Goal: Task Accomplishment & Management: Use online tool/utility

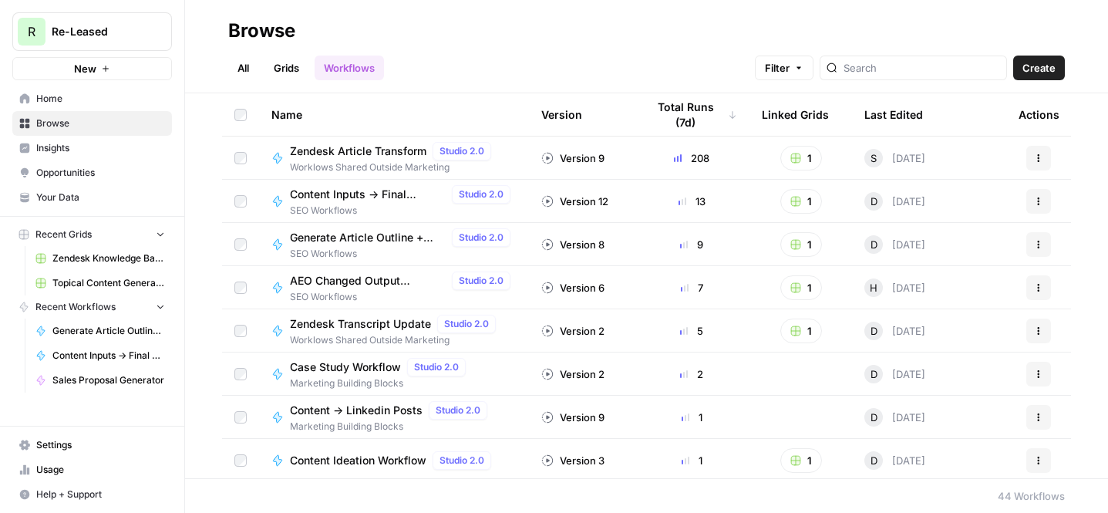
click at [116, 280] on span "Topical Content Generation Grid" at bounding box center [108, 283] width 113 height 14
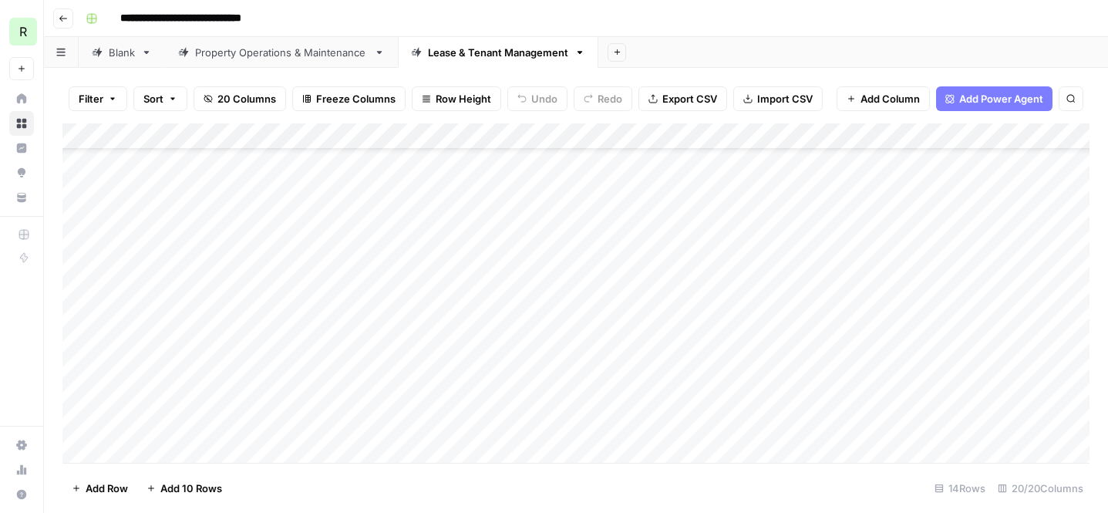
scroll to position [79, 0]
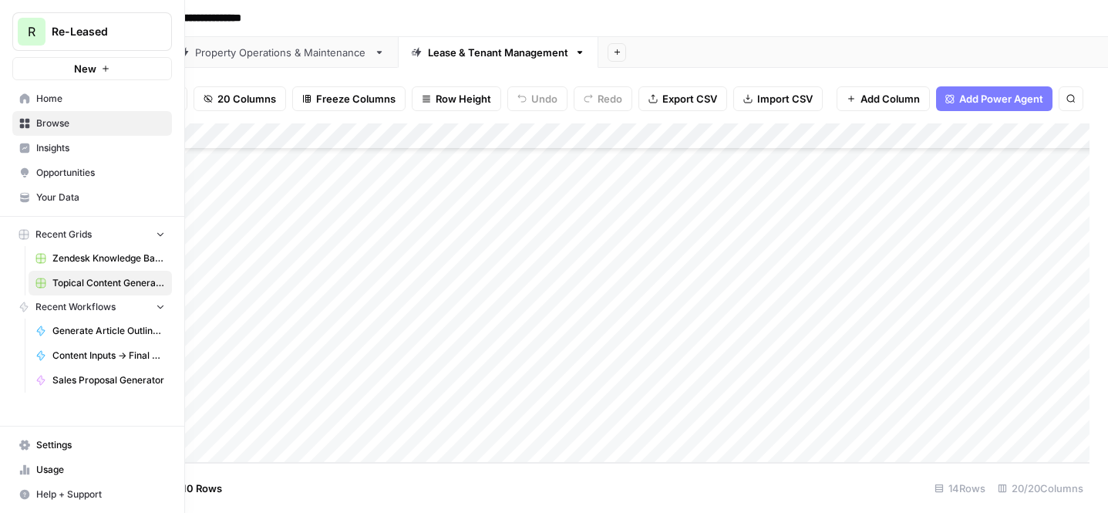
click at [35, 69] on button "New" at bounding box center [92, 68] width 160 height 23
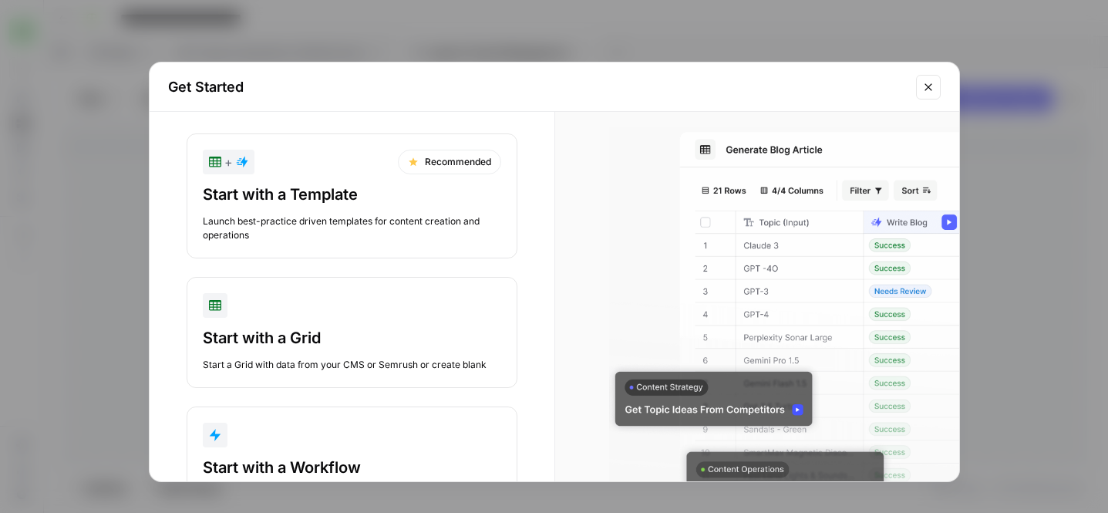
scroll to position [89, 0]
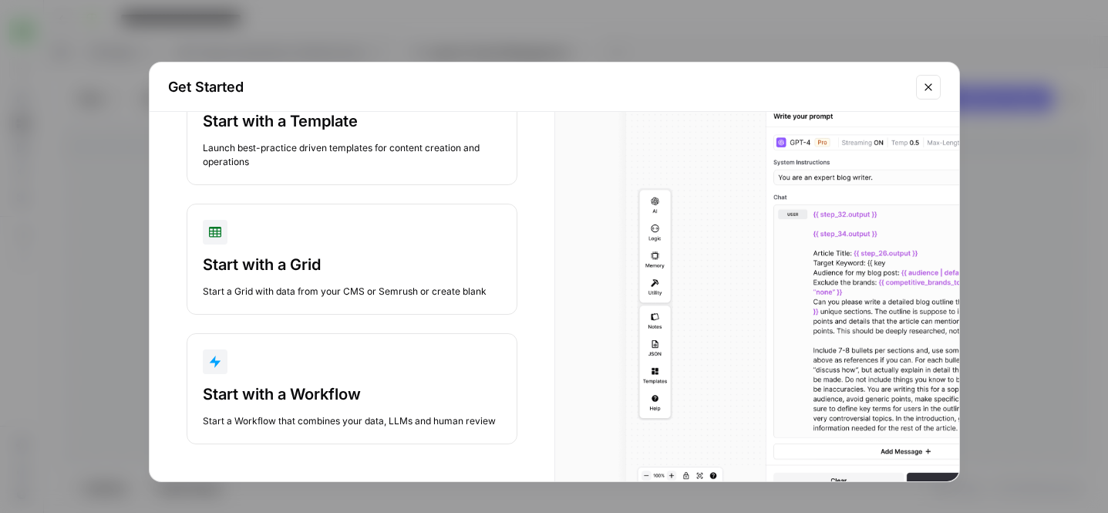
click at [242, 376] on button "Start with a Workflow Start a Workflow that combines your data, LLMs and human …" at bounding box center [352, 388] width 331 height 111
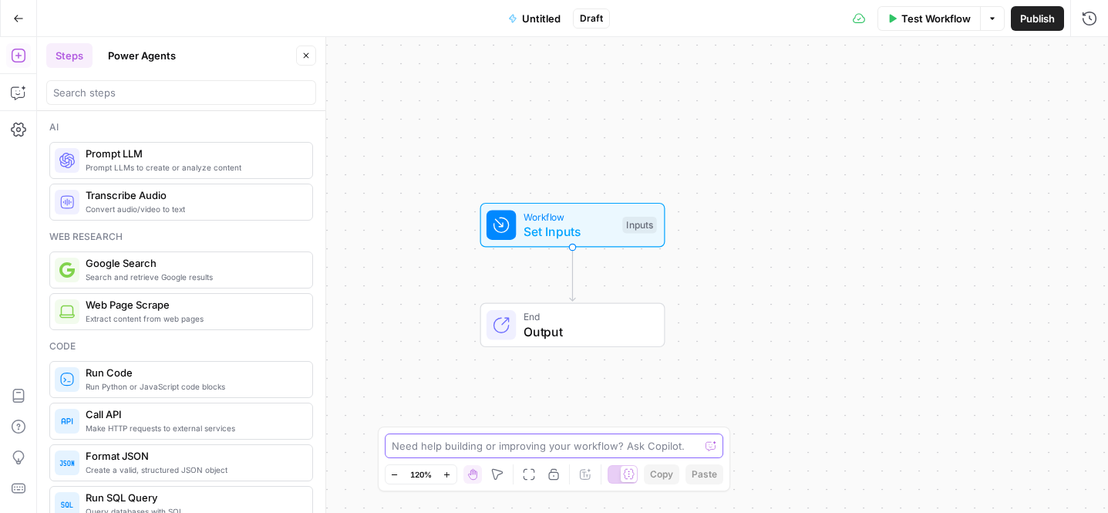
click at [514, 447] on textarea at bounding box center [546, 445] width 308 height 15
click at [597, 446] on textarea "I want to build a workflow to build programmatci pages" at bounding box center [539, 445] width 294 height 15
type textarea "I want to build a workflow to build programatci pages"
